Goal: Task Accomplishment & Management: Manage account settings

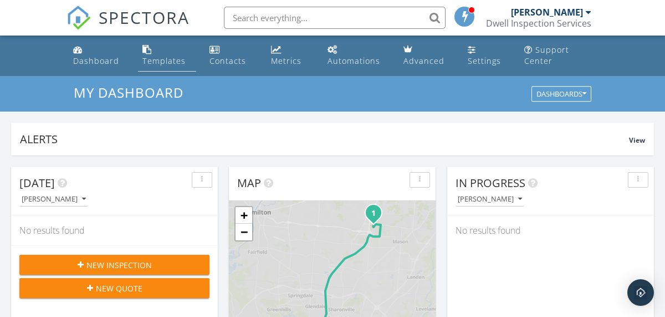
click at [149, 58] on div "Templates" at bounding box center [164, 60] width 43 height 11
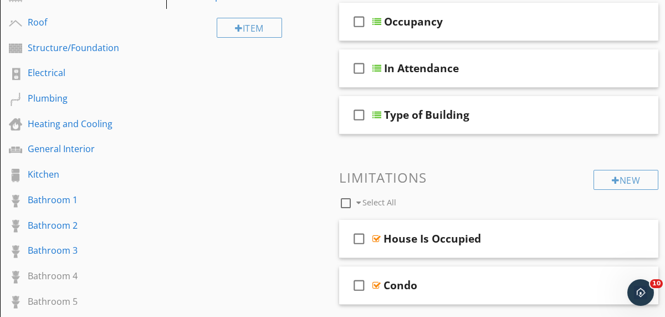
scroll to position [199, 0]
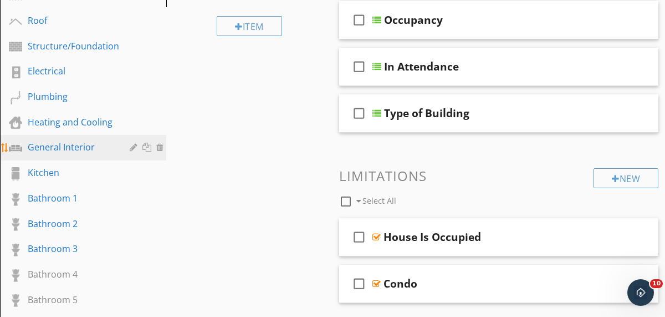
click at [79, 150] on div "General Interior" at bounding box center [71, 146] width 86 height 13
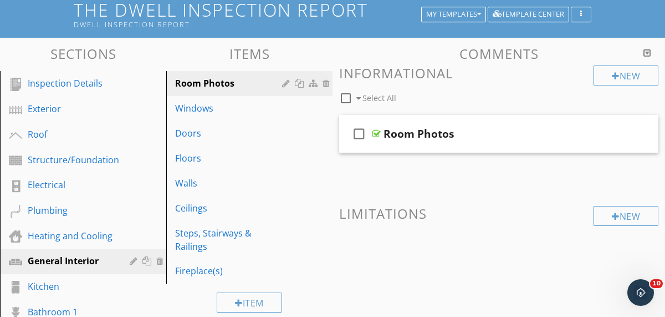
scroll to position [82, 0]
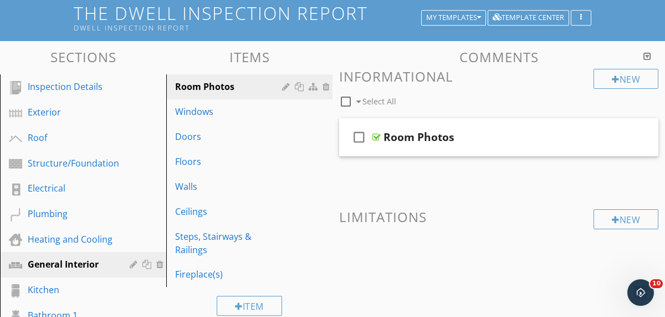
click at [648, 54] on div at bounding box center [648, 56] width 8 height 9
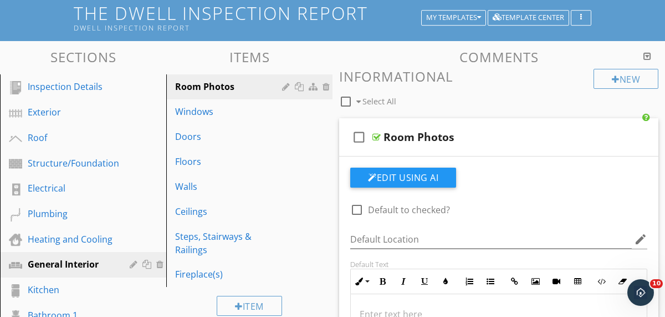
click at [648, 54] on div at bounding box center [648, 56] width 8 height 9
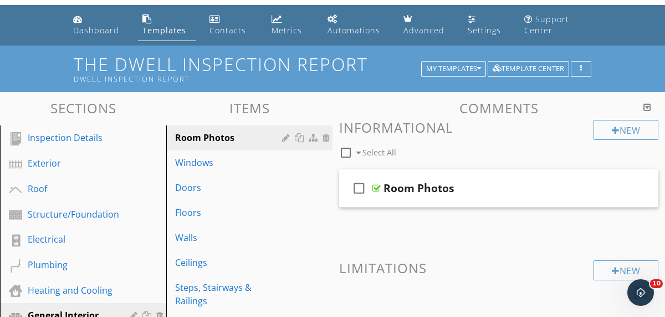
scroll to position [25, 0]
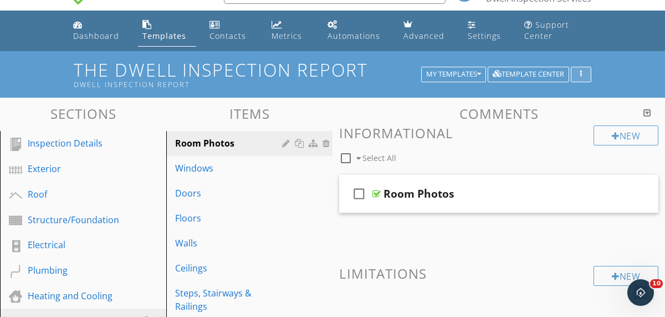
click at [579, 73] on div "button" at bounding box center [581, 74] width 11 height 8
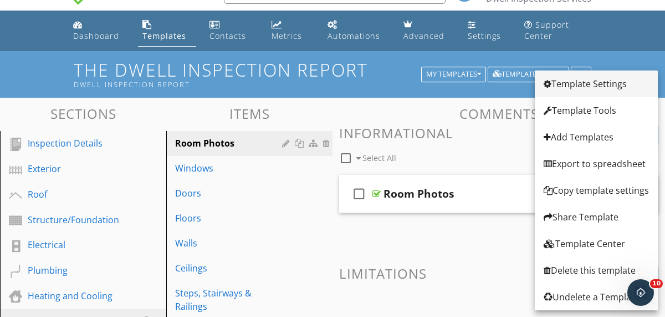
click at [568, 85] on div "Template Settings" at bounding box center [596, 83] width 105 height 13
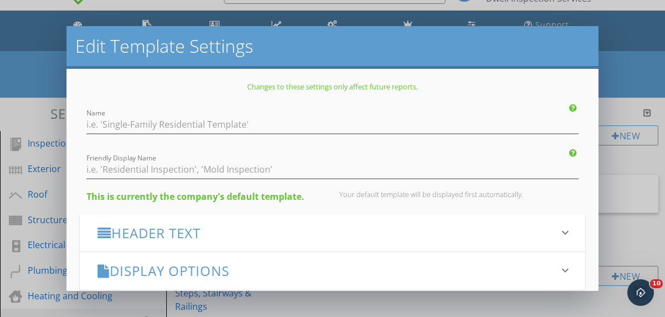
type input "The Dwell Inspection Report"
type input "Dwell Inspection Report"
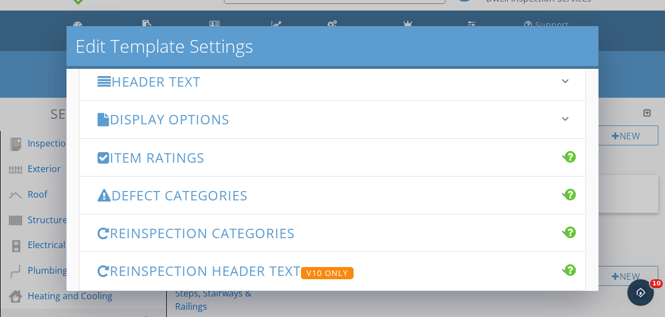
scroll to position [151, 0]
click at [564, 121] on icon "keyboard_arrow_down" at bounding box center [565, 119] width 13 height 13
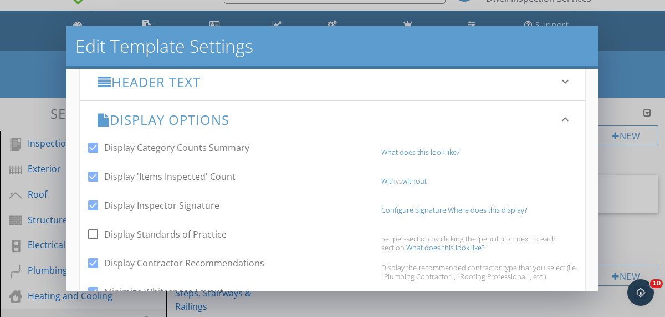
click at [564, 121] on icon "keyboard_arrow_down" at bounding box center [565, 119] width 13 height 13
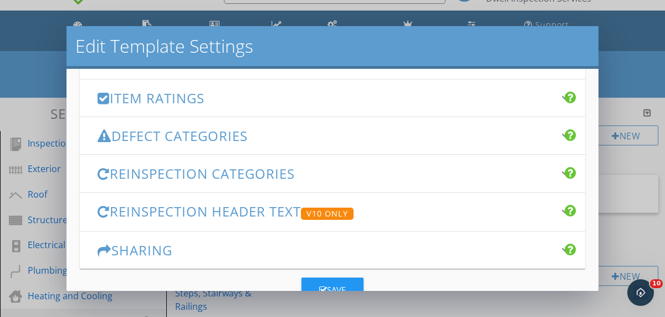
scroll to position [200, 0]
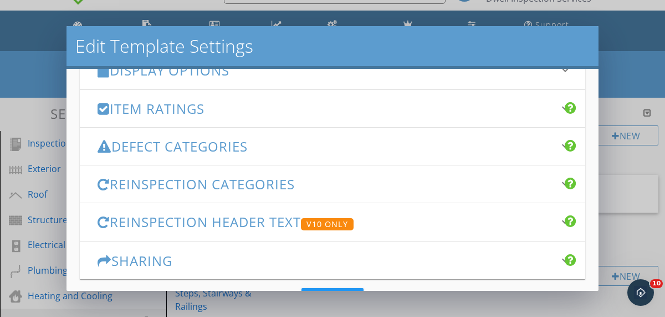
click at [561, 143] on icon "keyboard_arrow_down" at bounding box center [565, 145] width 13 height 13
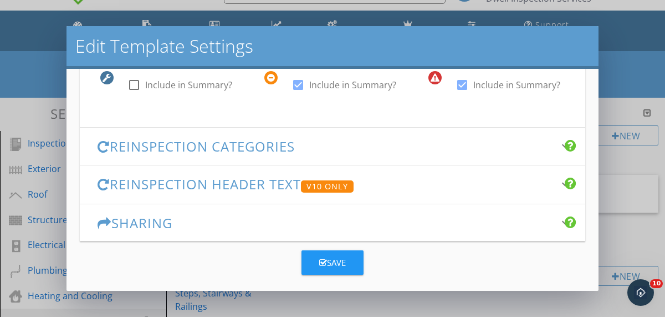
scroll to position [411, 0]
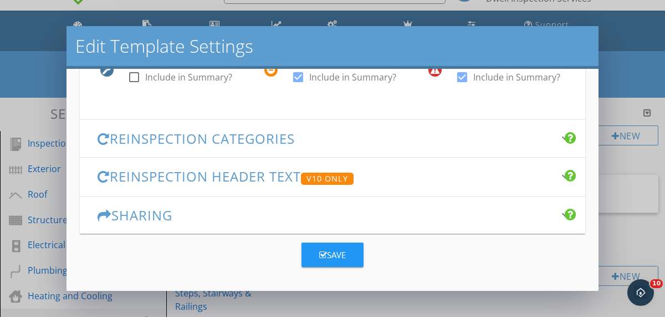
click at [634, 45] on div "Edit Template Settings Changes to these settings only affect future reports. Na…" at bounding box center [332, 158] width 665 height 317
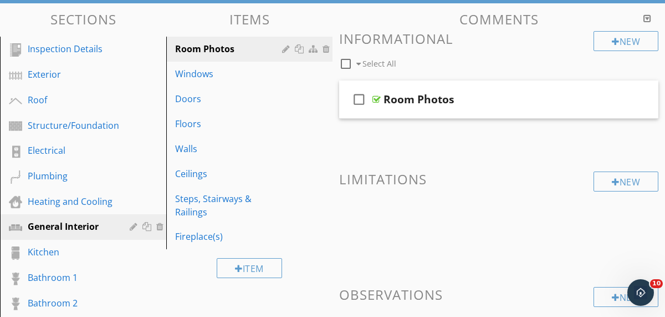
scroll to position [113, 0]
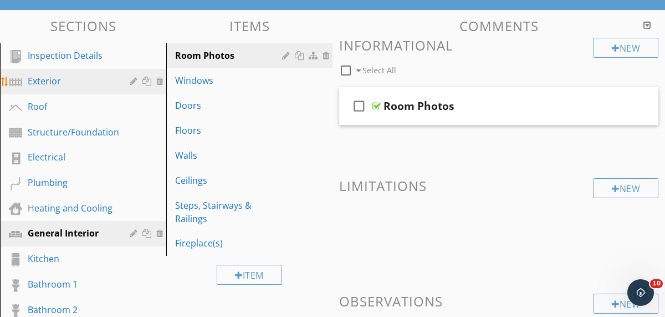
click at [57, 77] on div "Exterior" at bounding box center [71, 80] width 86 height 13
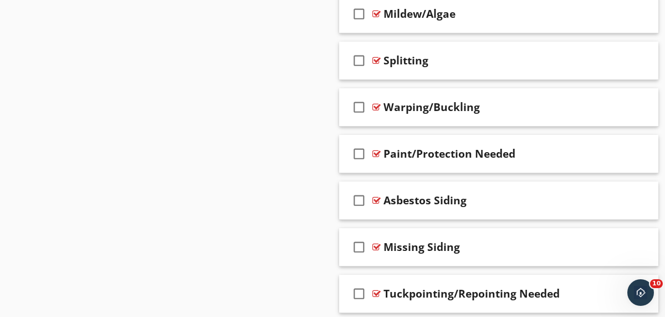
scroll to position [0, 0]
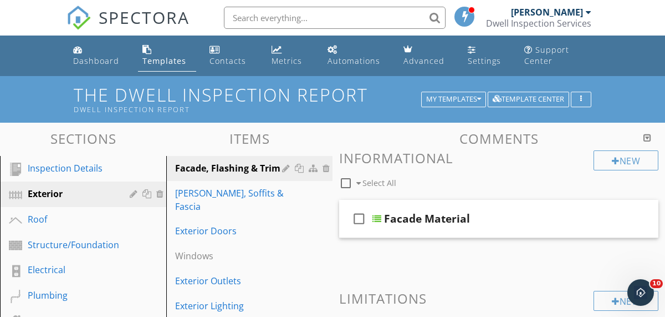
click at [368, 18] on input "text" at bounding box center [335, 18] width 222 height 22
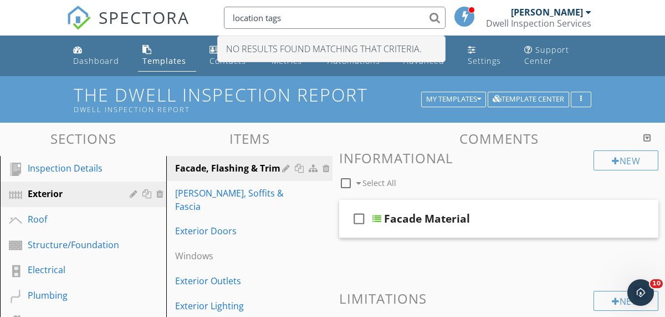
type input "location tags"
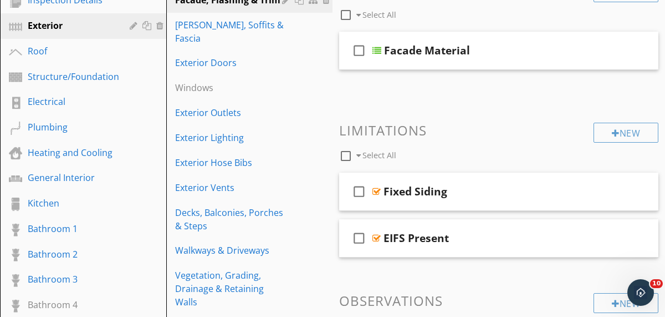
scroll to position [209, 0]
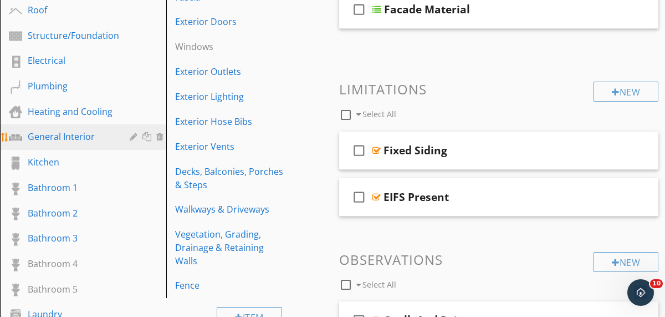
click at [58, 141] on div "General Interior" at bounding box center [71, 136] width 86 height 13
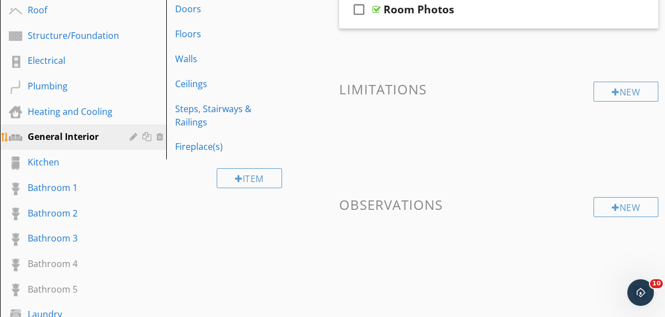
click at [135, 139] on div at bounding box center [135, 136] width 11 height 9
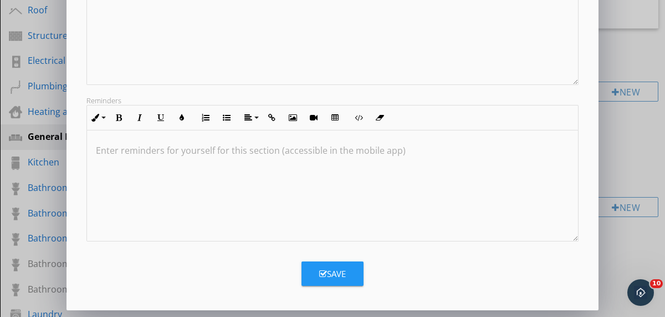
scroll to position [0, 0]
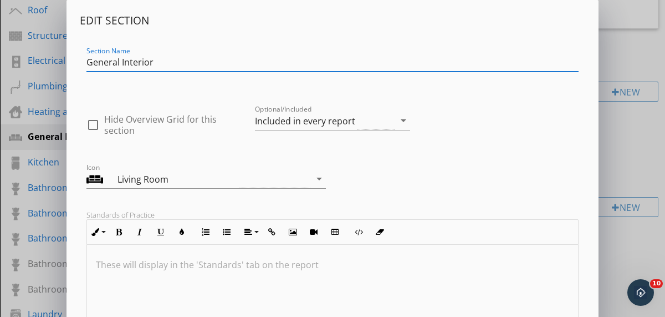
click at [627, 54] on div "Edit Section Section Name General Interior check_box_outline_blank Hide Overvie…" at bounding box center [332, 293] width 665 height 587
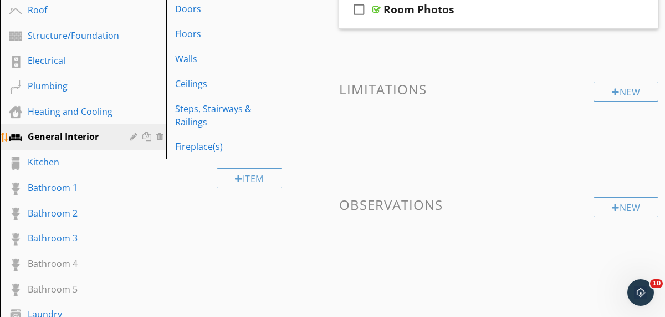
click at [16, 136] on div at bounding box center [15, 137] width 13 height 13
click at [59, 137] on div "General Interior" at bounding box center [71, 136] width 86 height 13
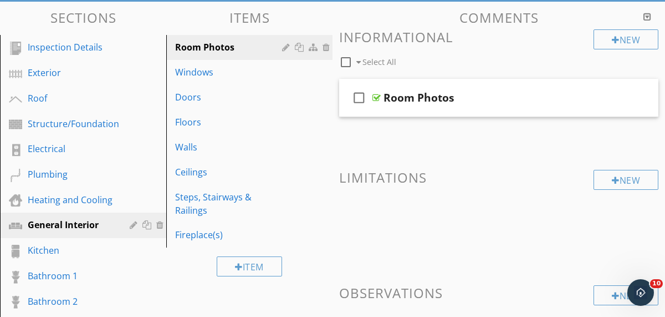
scroll to position [118, 0]
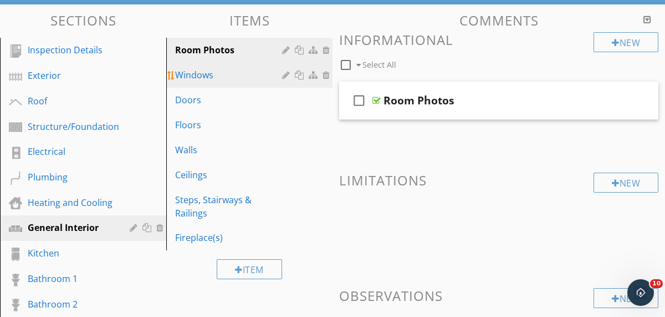
click at [199, 78] on div "Windows" at bounding box center [230, 74] width 110 height 13
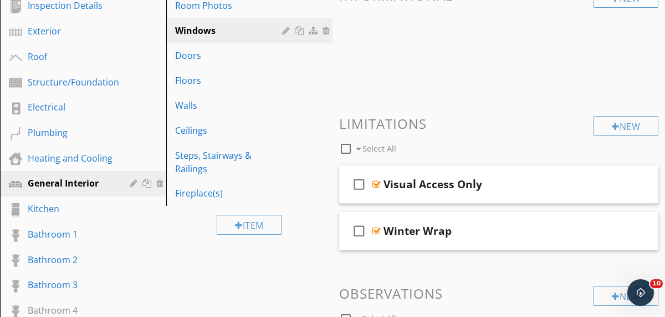
scroll to position [144, 0]
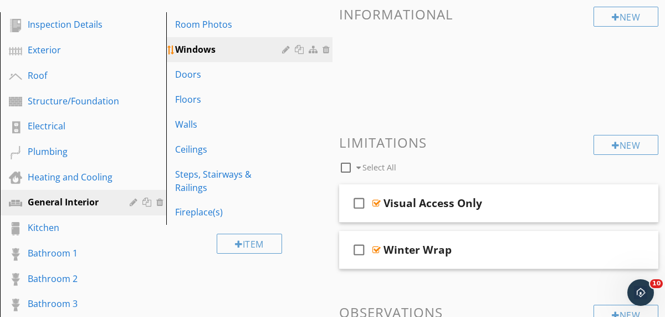
click at [314, 51] on div at bounding box center [315, 49] width 12 height 9
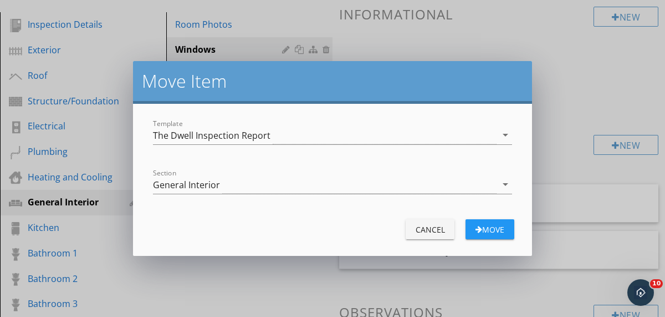
click at [472, 43] on div "Move Item Template The Dwell Inspection Report arrow_drop_down Section General …" at bounding box center [332, 158] width 665 height 317
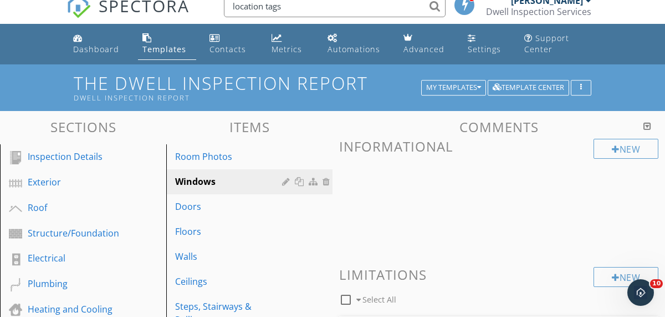
scroll to position [0, 0]
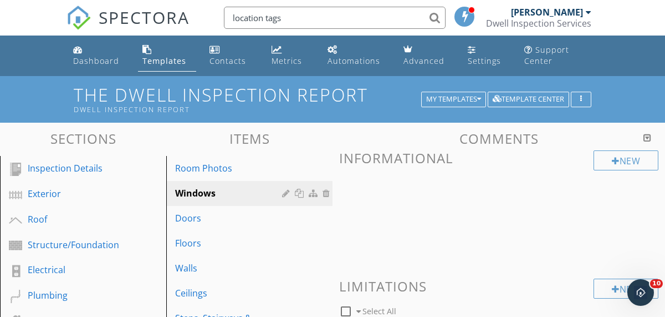
click at [648, 138] on div at bounding box center [648, 137] width 8 height 9
click at [558, 140] on h3 "Comments" at bounding box center [498, 138] width 319 height 15
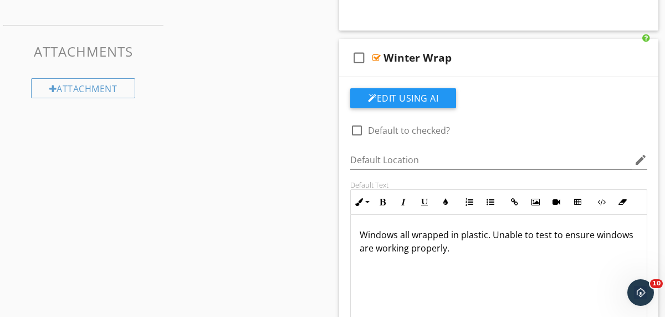
scroll to position [698, 0]
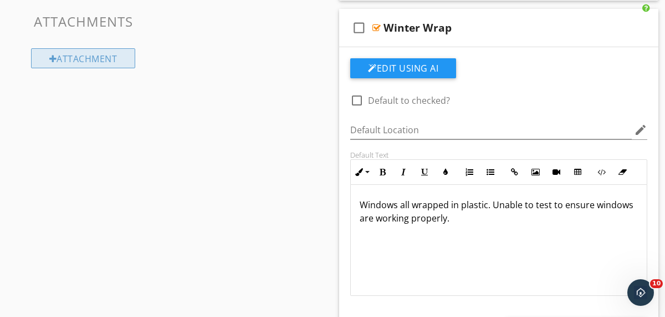
click at [106, 63] on div "Attachment" at bounding box center [83, 58] width 105 height 20
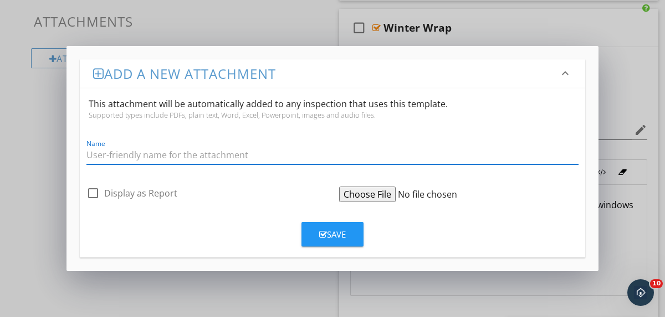
click at [255, 26] on div "Add a new attachment keyboard_arrow_down This attachment will be automatically …" at bounding box center [332, 158] width 665 height 317
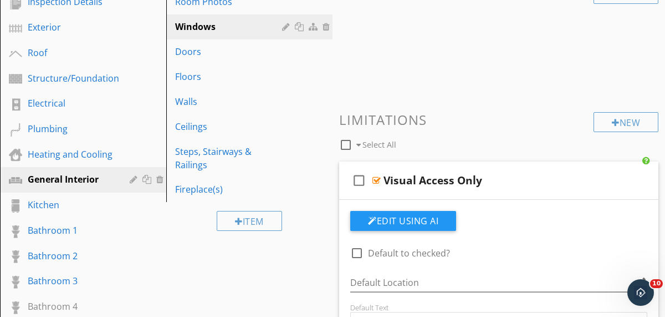
scroll to position [0, 0]
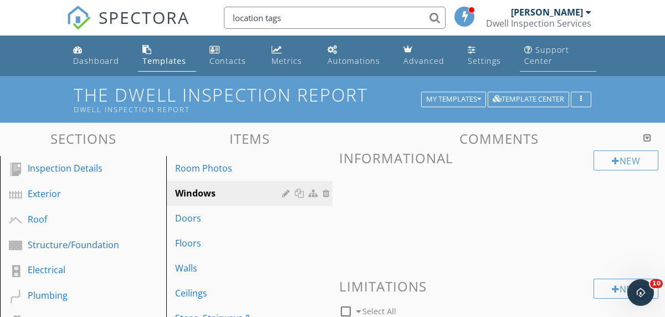
click at [536, 57] on div "Support Center" at bounding box center [547, 55] width 45 height 22
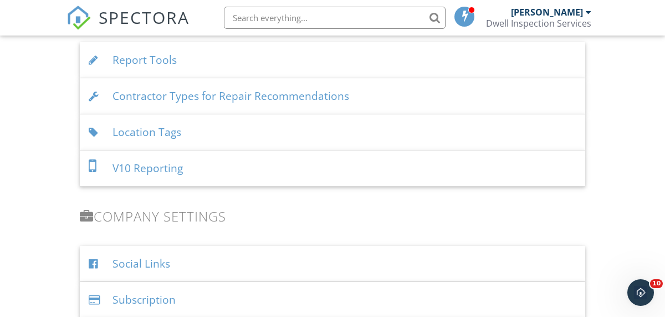
scroll to position [1192, 0]
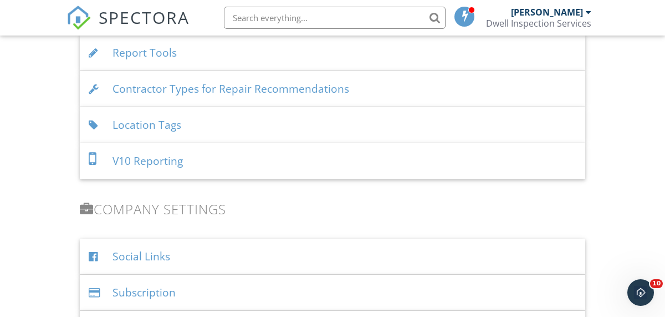
click at [250, 125] on div "Location Tags" at bounding box center [333, 125] width 506 height 36
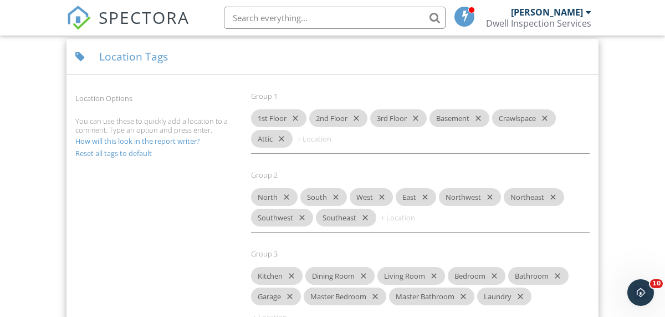
scroll to position [1269, 0]
click at [285, 195] on icon "close" at bounding box center [284, 196] width 13 height 18
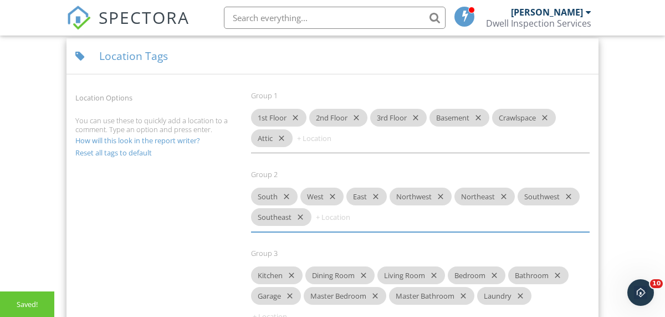
click at [285, 195] on icon "close" at bounding box center [284, 196] width 13 height 18
click at [285, 195] on icon "close" at bounding box center [280, 196] width 13 height 18
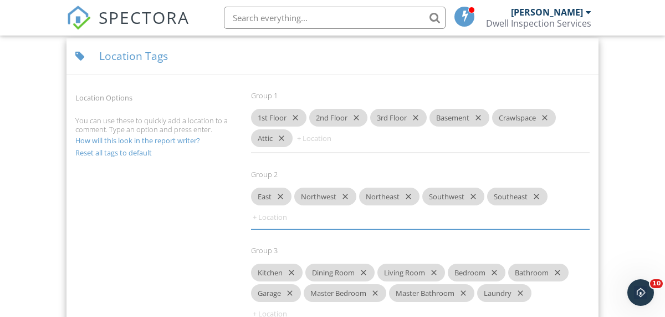
click at [285, 195] on icon "close" at bounding box center [278, 196] width 13 height 18
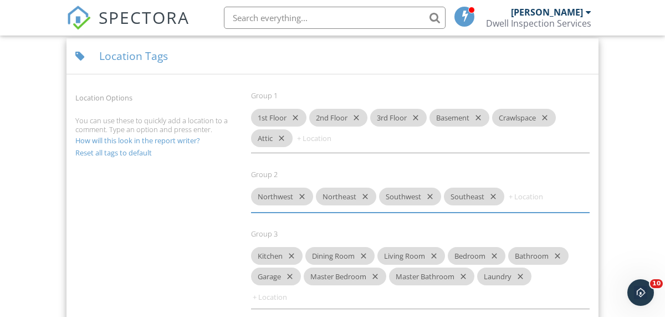
click at [303, 194] on icon "close" at bounding box center [299, 196] width 13 height 18
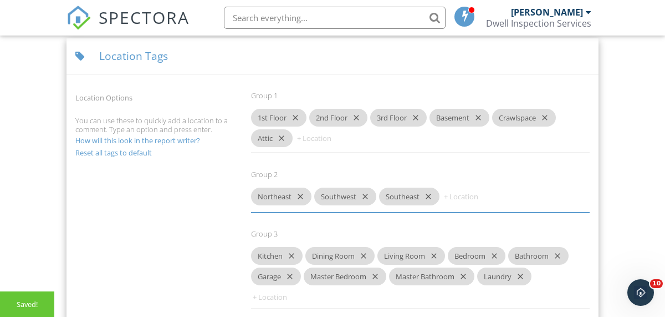
click at [300, 195] on icon "close" at bounding box center [298, 196] width 13 height 18
click at [300, 195] on icon "close" at bounding box center [299, 196] width 13 height 18
click at [300, 195] on icon "close" at bounding box center [298, 196] width 13 height 18
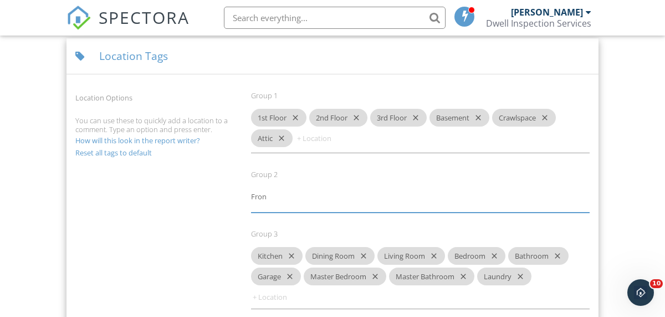
type input "Front"
type input "Rear"
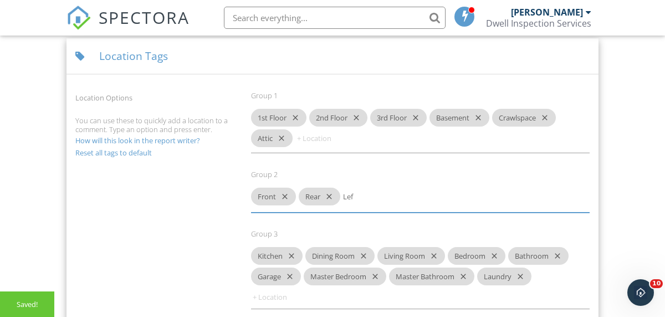
type input "Left"
type input "Right"
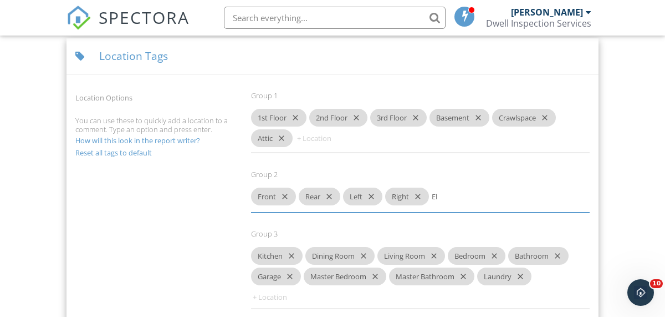
type input "E"
type input "Elevation"
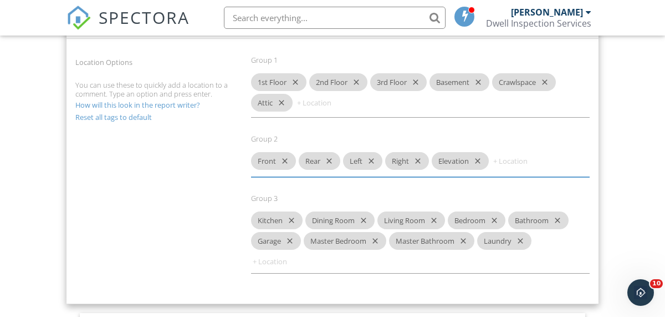
scroll to position [1308, 0]
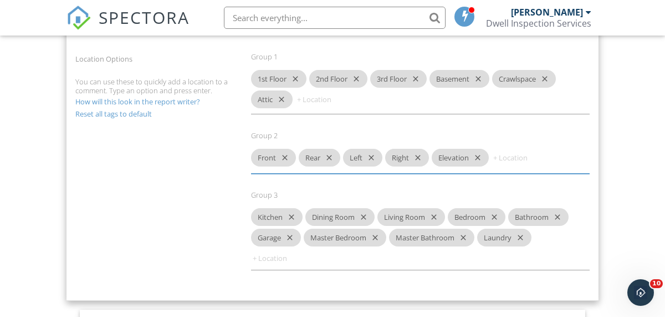
click at [332, 260] on div "Kitchen close Dining Room close Living Room close Bedroom close Bathroom close …" at bounding box center [420, 239] width 339 height 62
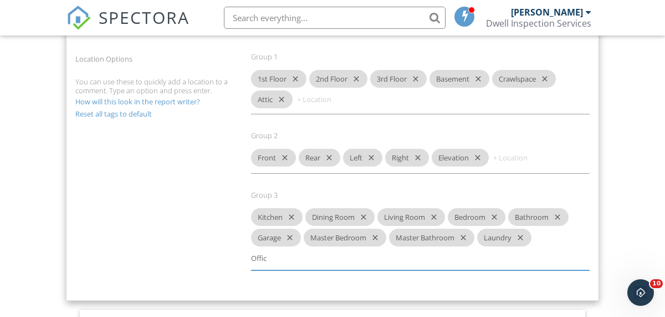
type input "Office"
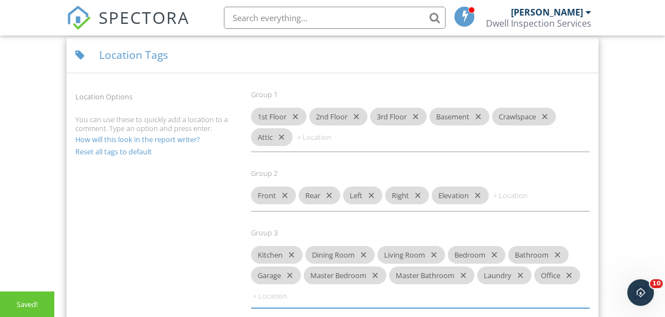
scroll to position [1269, 0]
click at [515, 177] on div "Group 2" at bounding box center [420, 174] width 339 height 9
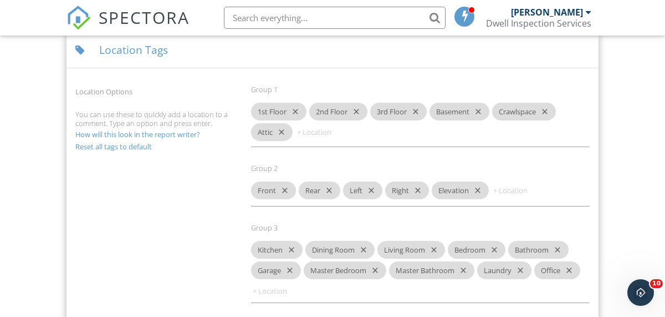
scroll to position [1182, 0]
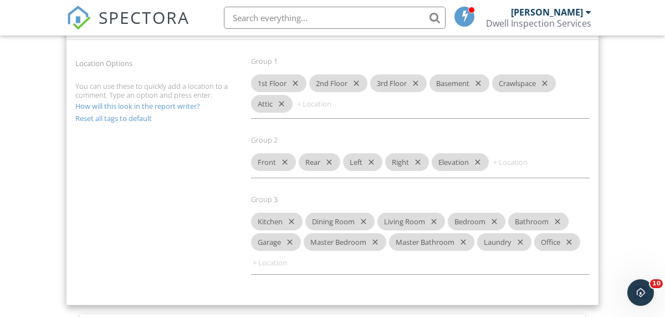
scroll to position [1303, 0]
click at [101, 156] on div "Location Options You can use these to quickly add a location to a comment. Type…" at bounding box center [333, 170] width 528 height 251
click at [114, 109] on link "How will this look in the report writer?" at bounding box center [137, 106] width 125 height 10
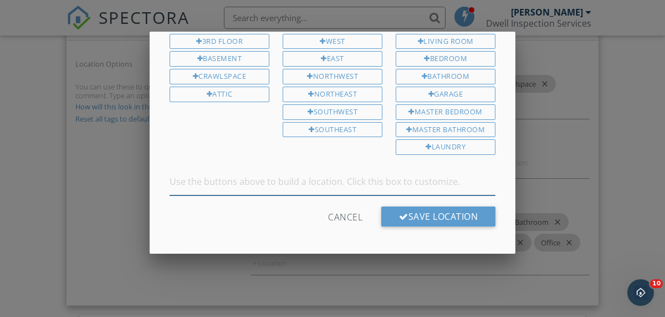
scroll to position [95, 0]
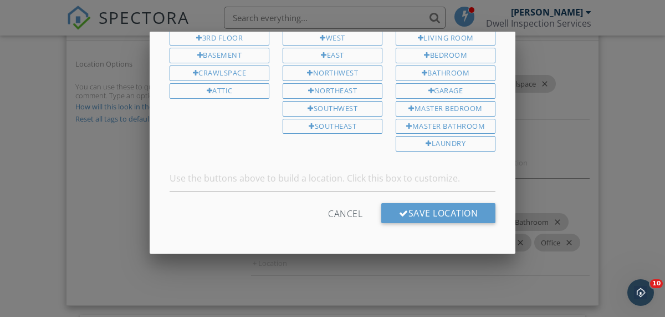
click at [106, 209] on div at bounding box center [332, 143] width 665 height 396
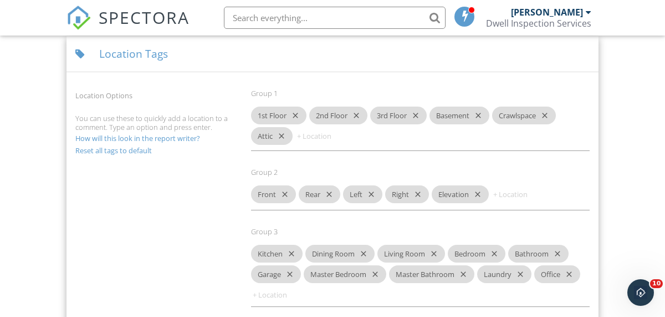
scroll to position [1324, 0]
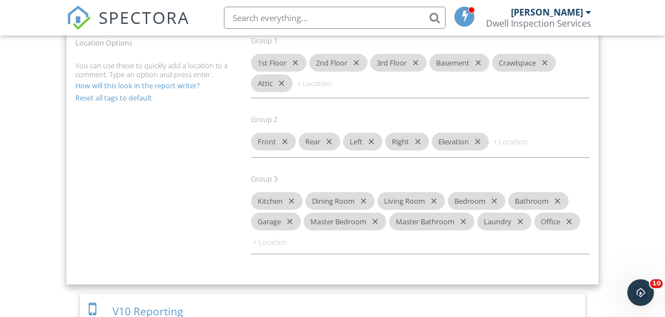
click at [169, 230] on div "Location Options You can use these to quickly add a location to a comment. Type…" at bounding box center [333, 149] width 528 height 251
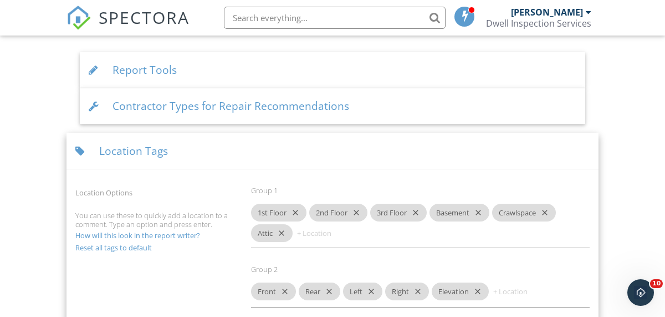
scroll to position [1169, 0]
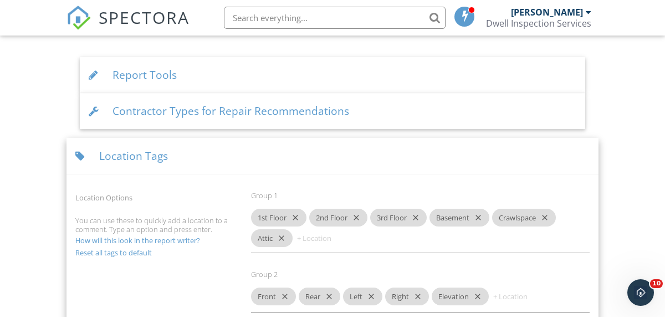
click at [130, 242] on link "How will this look in the report writer?" at bounding box center [137, 240] width 125 height 10
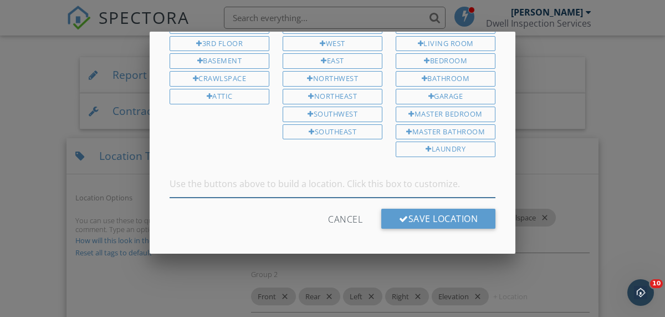
scroll to position [95, 0]
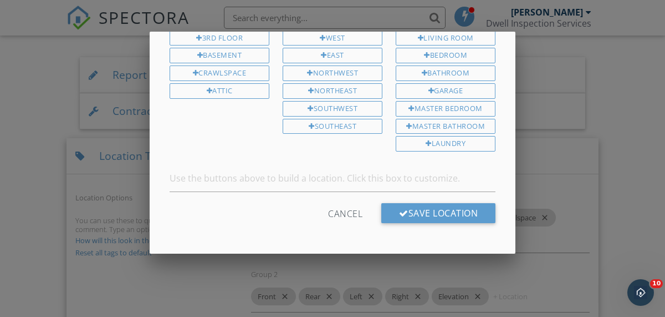
click at [352, 211] on div "Cancel" at bounding box center [345, 213] width 34 height 20
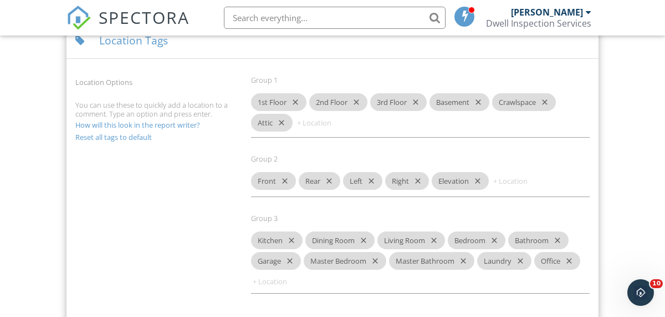
scroll to position [1336, 0]
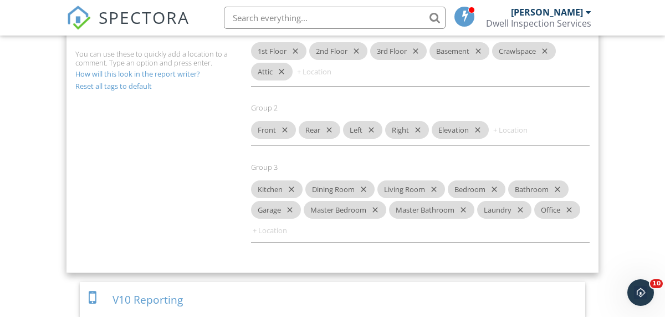
click at [540, 143] on div "Front close Rear close Left close Right close Elevation close" at bounding box center [420, 133] width 339 height 25
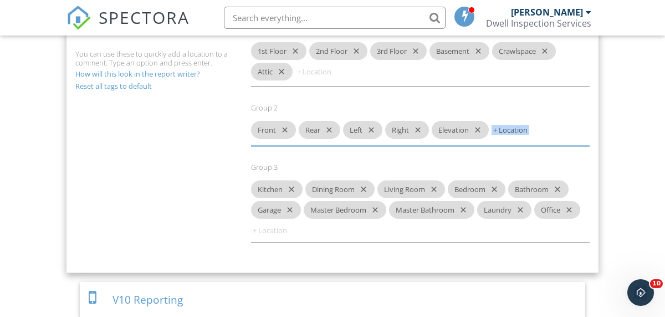
click at [540, 143] on div "Front close Rear close Left close Right close Elevation close" at bounding box center [420, 133] width 339 height 25
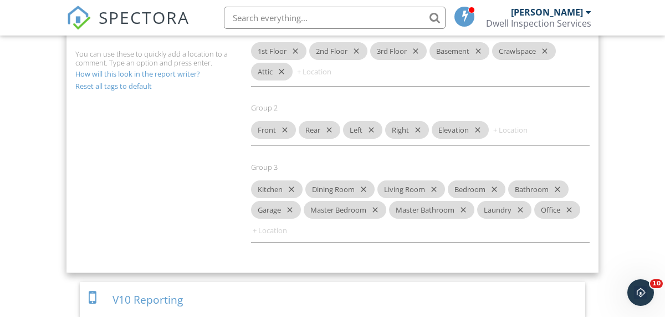
click at [537, 148] on div "Group 2 Front close Rear close Left close Right close Elevation close" at bounding box center [421, 132] width 352 height 59
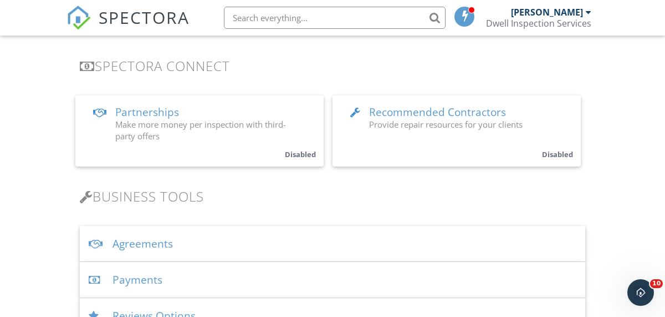
scroll to position [0, 0]
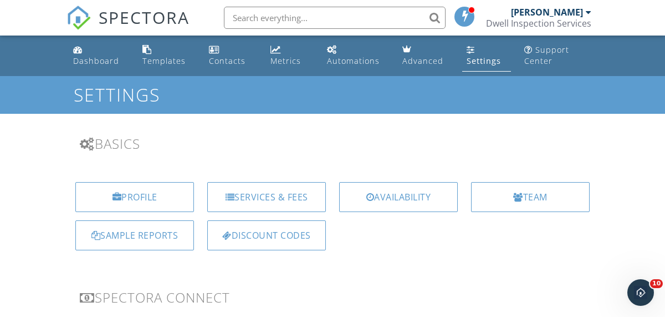
click at [345, 63] on div "Automations" at bounding box center [353, 60] width 53 height 11
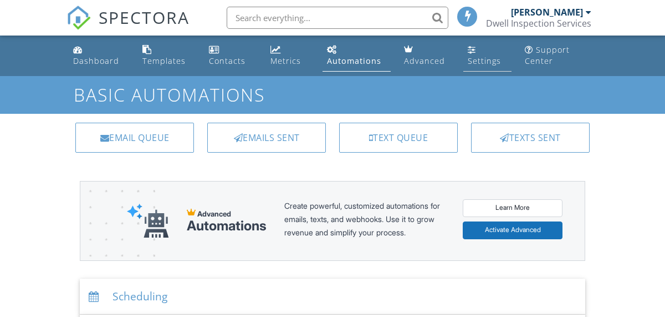
click at [473, 59] on div "Settings" at bounding box center [484, 60] width 33 height 11
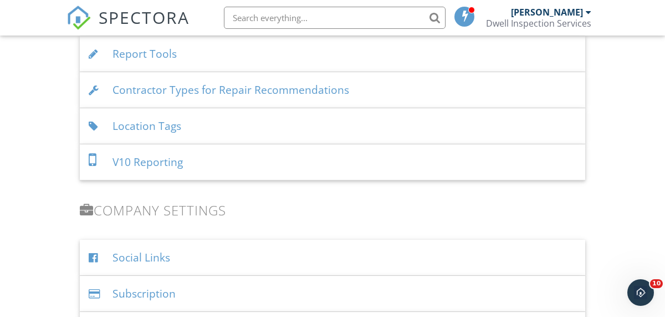
click at [197, 130] on div "Location Tags" at bounding box center [333, 126] width 506 height 36
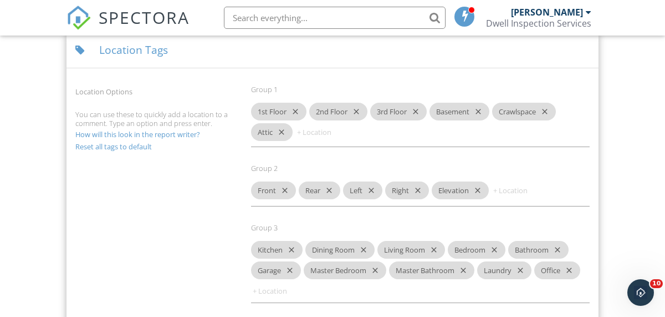
scroll to position [1276, 0]
click at [149, 135] on link "How will this look in the report writer?" at bounding box center [137, 134] width 125 height 10
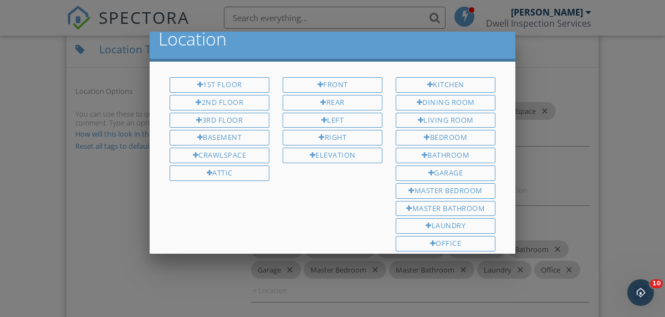
scroll to position [27, 0]
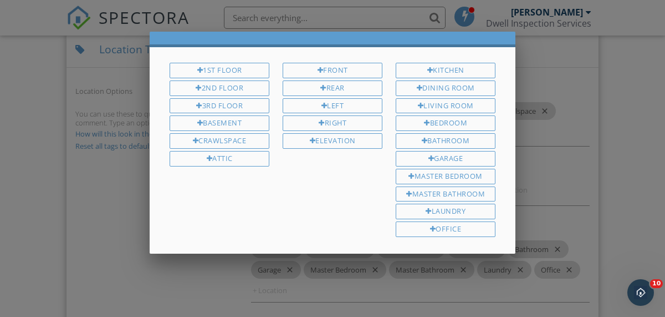
click at [86, 221] on div at bounding box center [332, 143] width 665 height 396
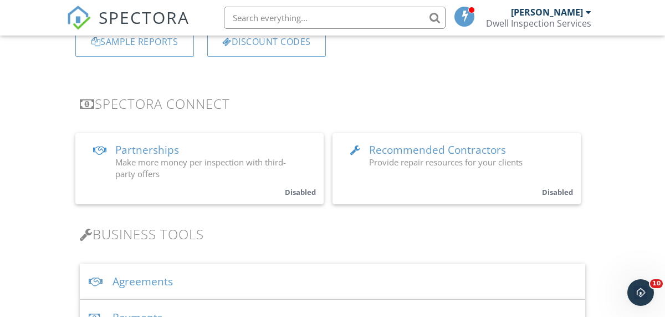
scroll to position [0, 0]
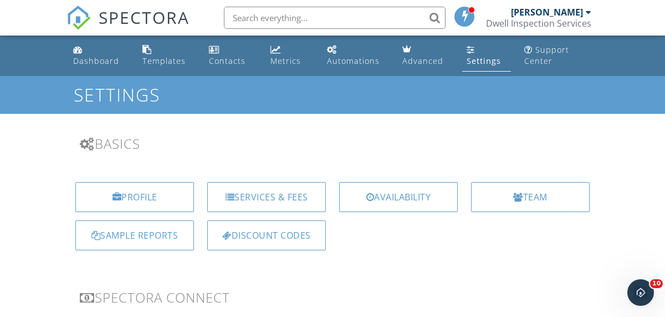
click at [143, 23] on span "SPECTORA" at bounding box center [144, 17] width 91 height 23
